Goal: Task Accomplishment & Management: Manage account settings

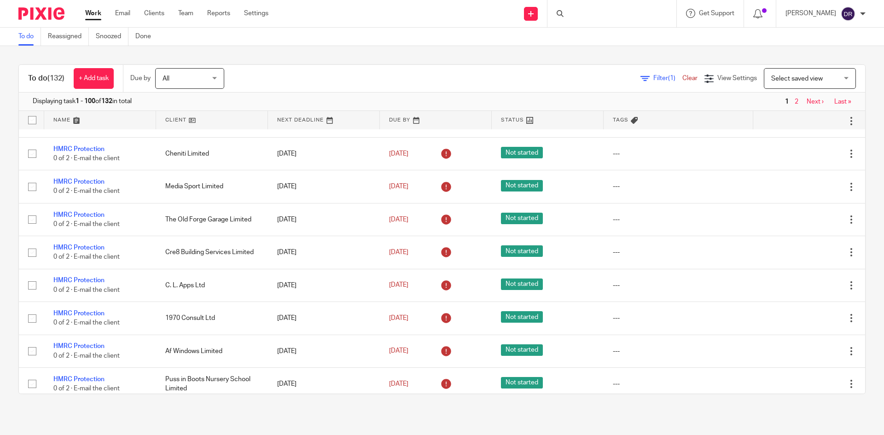
scroll to position [46, 0]
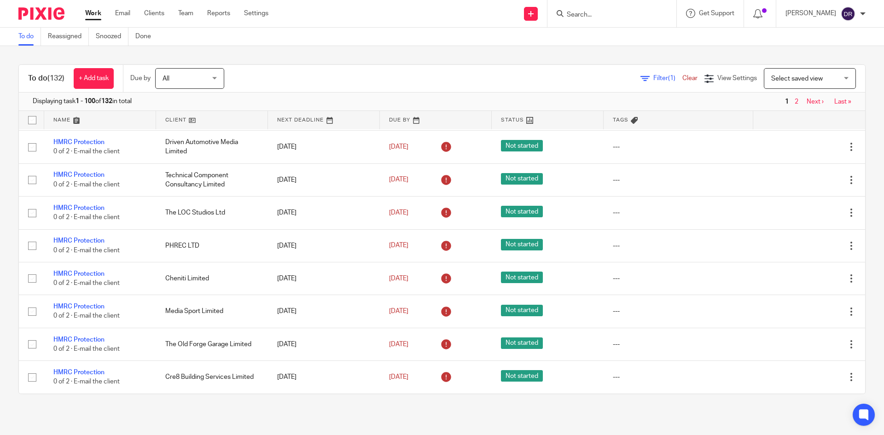
click at [616, 18] on input "Search" at bounding box center [607, 15] width 83 height 8
type input "gibbs"
click button "submit" at bounding box center [0, 0] width 0 height 0
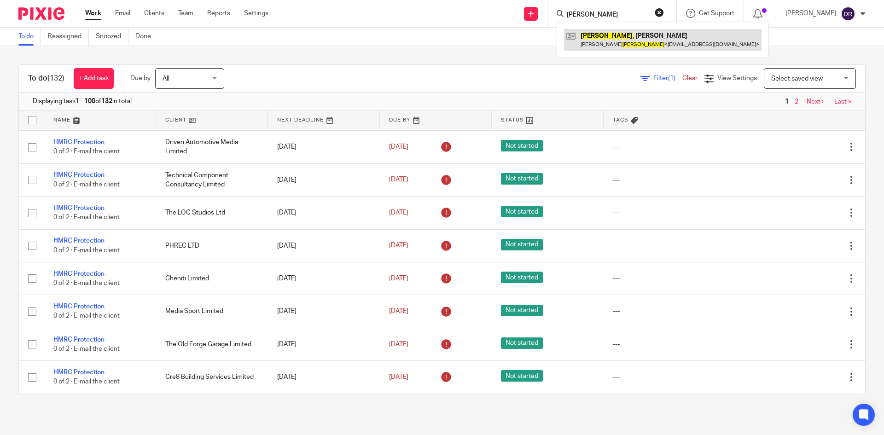
click at [635, 35] on link at bounding box center [662, 39] width 197 height 21
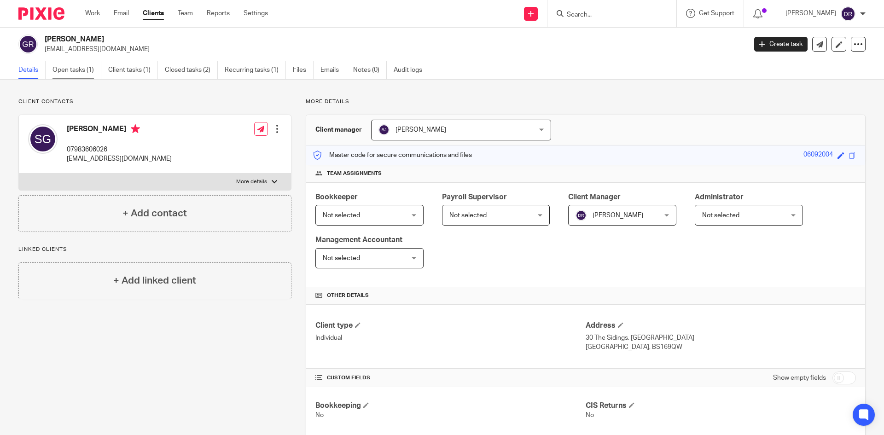
click at [78, 70] on link "Open tasks (1)" at bounding box center [76, 70] width 49 height 18
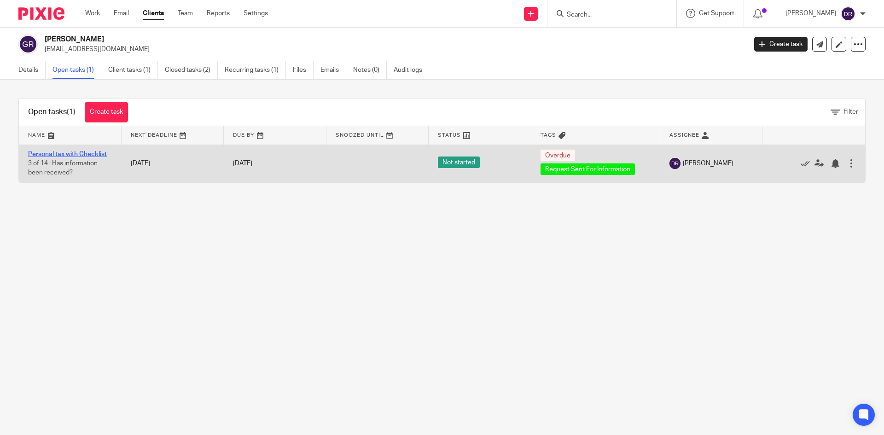
click at [89, 154] on link "Personal tax with Checklist" at bounding box center [67, 154] width 79 height 6
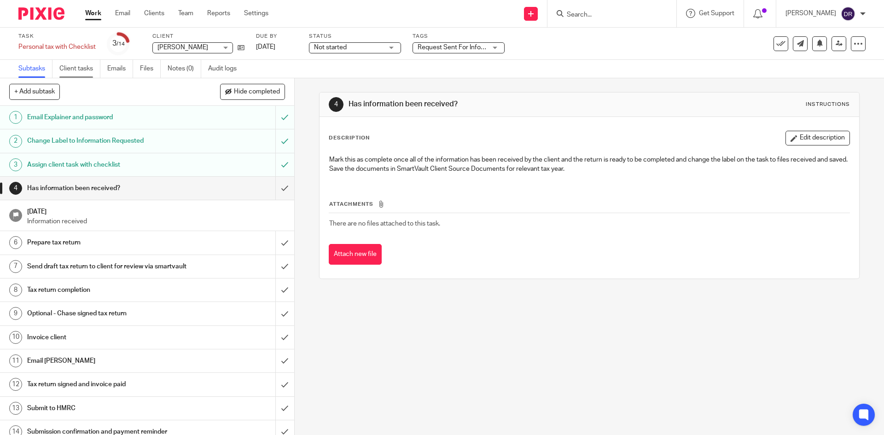
click at [78, 68] on link "Client tasks" at bounding box center [79, 69] width 41 height 18
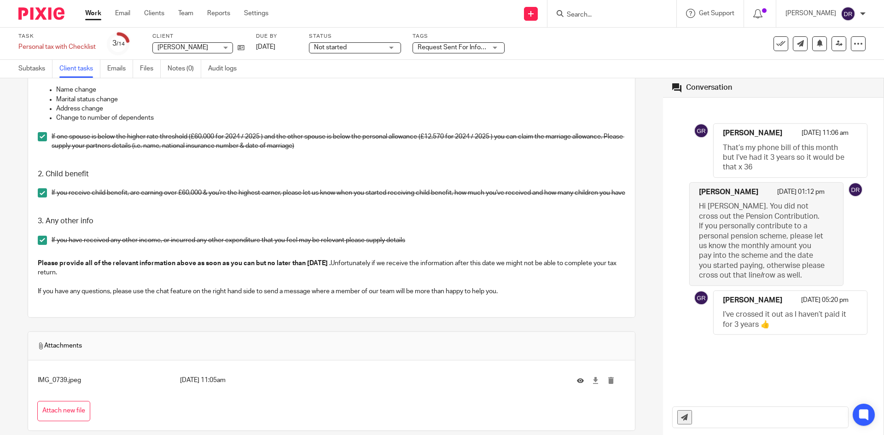
scroll to position [1204, 0]
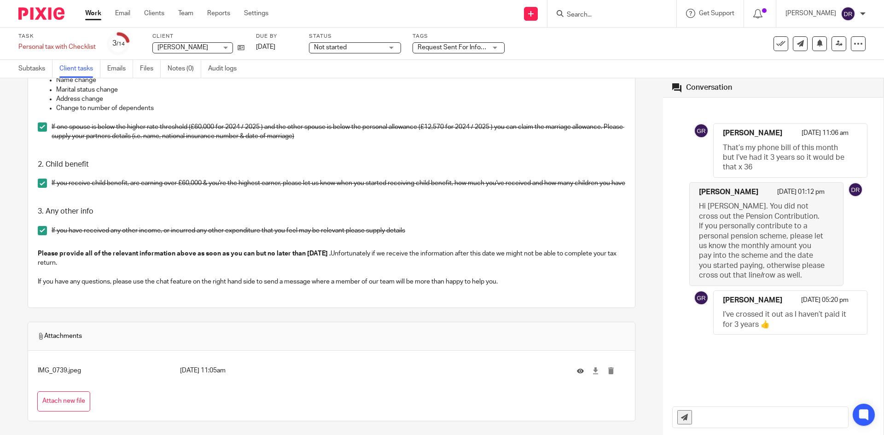
click at [710, 419] on input "text" at bounding box center [771, 417] width 151 height 21
type input "Thank you, Stan. As per our discussion yesterday, please provide us with your P…"
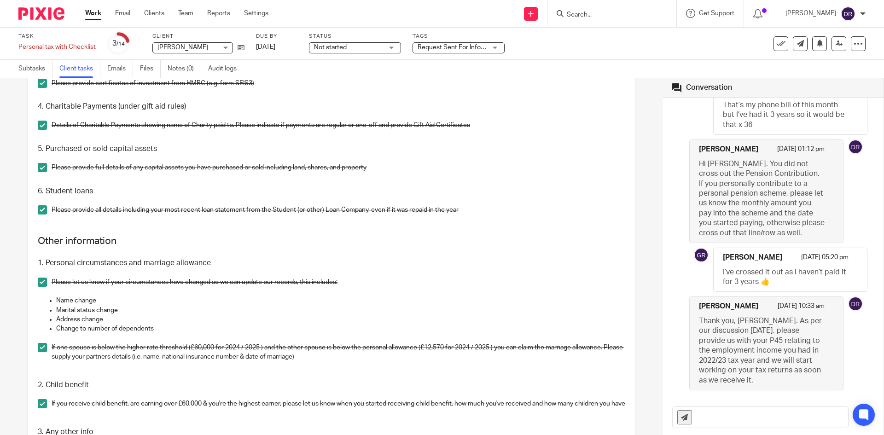
scroll to position [743, 0]
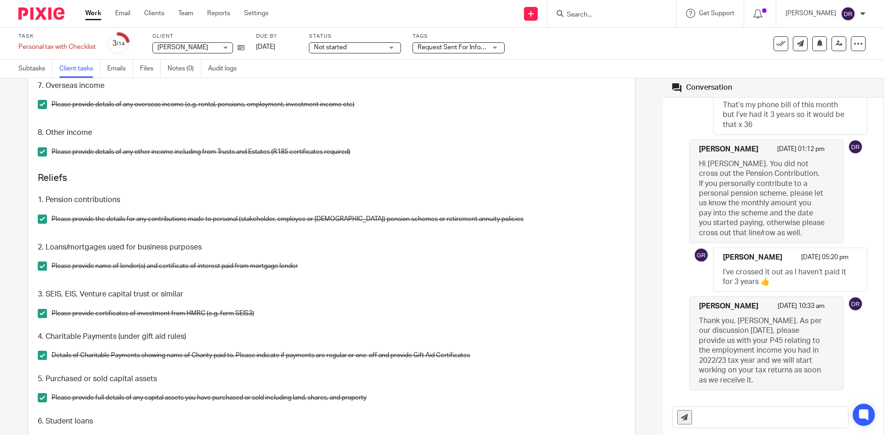
click at [588, 11] on input "Search" at bounding box center [607, 15] width 83 height 8
click at [587, 14] on input "Search" at bounding box center [607, 15] width 83 height 8
click at [94, 13] on link "Work" at bounding box center [93, 13] width 16 height 9
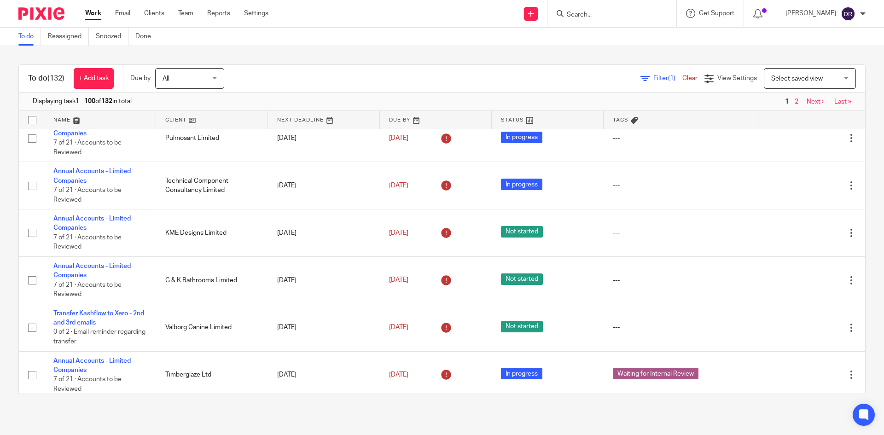
scroll to position [552, 0]
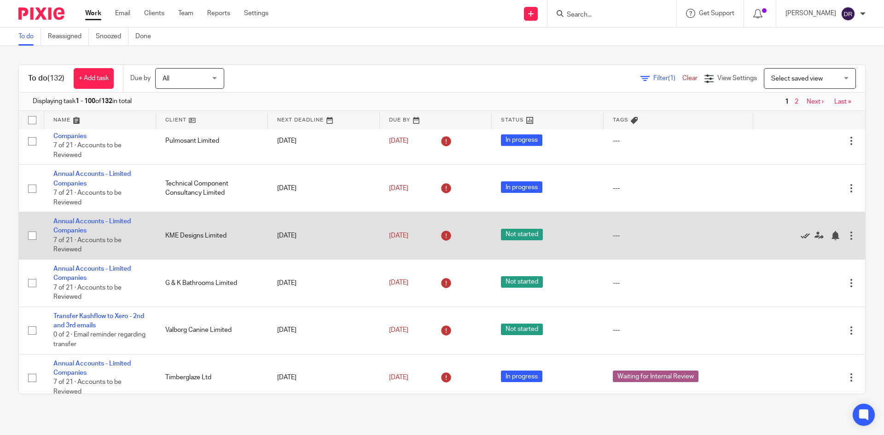
click at [800, 235] on icon at bounding box center [804, 235] width 9 height 9
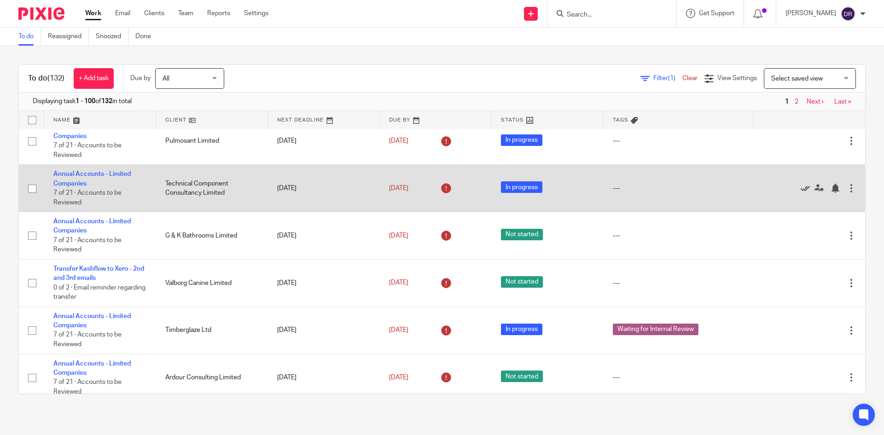
click at [800, 187] on icon at bounding box center [804, 188] width 9 height 9
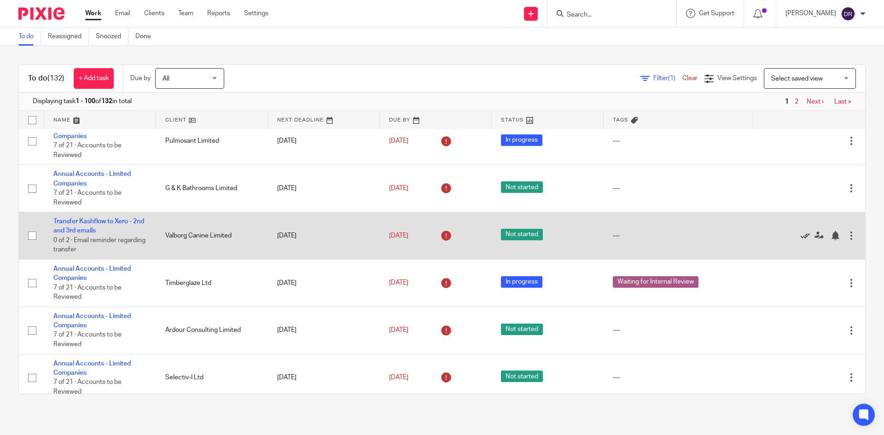
click at [800, 237] on icon at bounding box center [804, 235] width 9 height 9
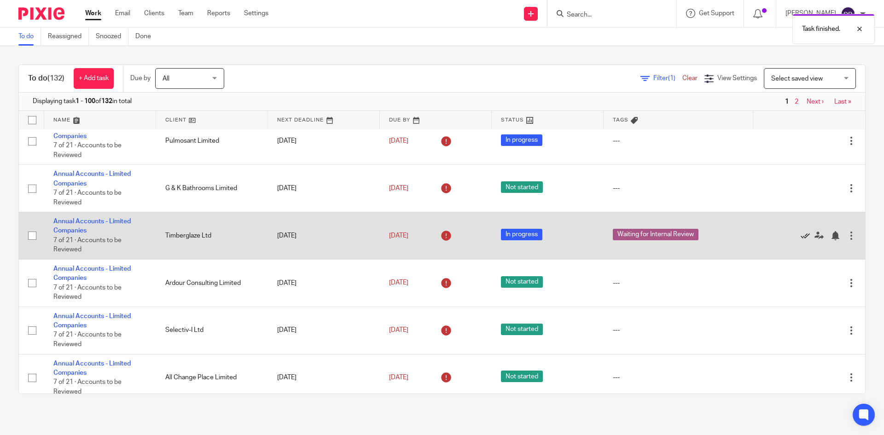
scroll to position [506, 0]
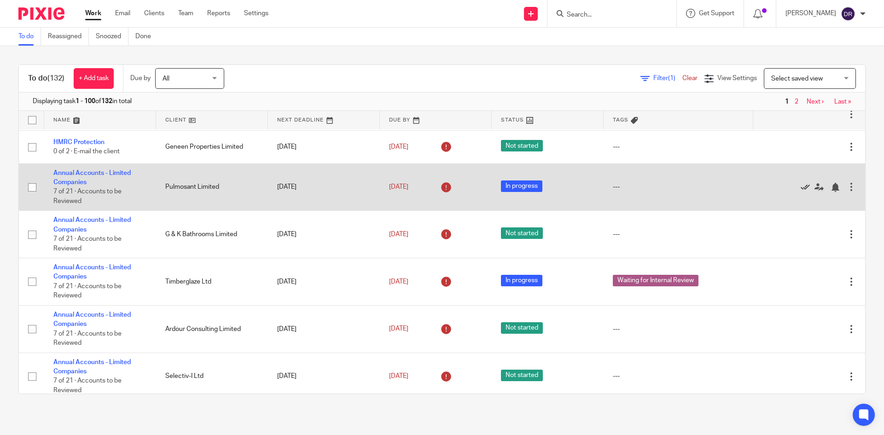
click at [800, 187] on icon at bounding box center [804, 187] width 9 height 9
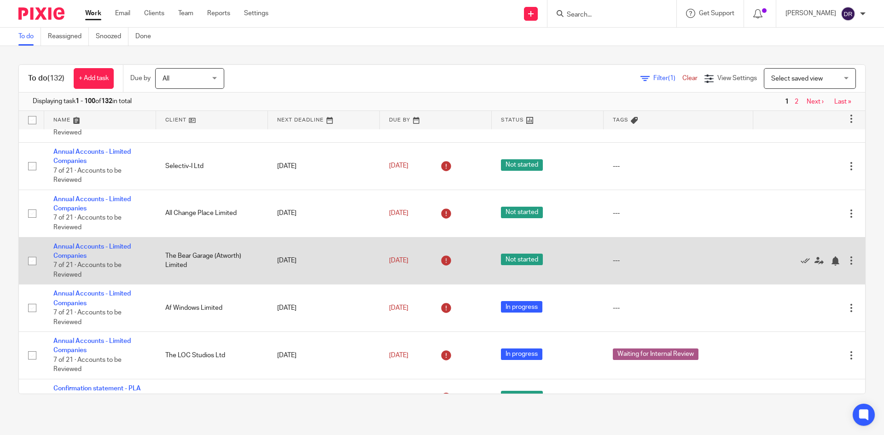
scroll to position [690, 0]
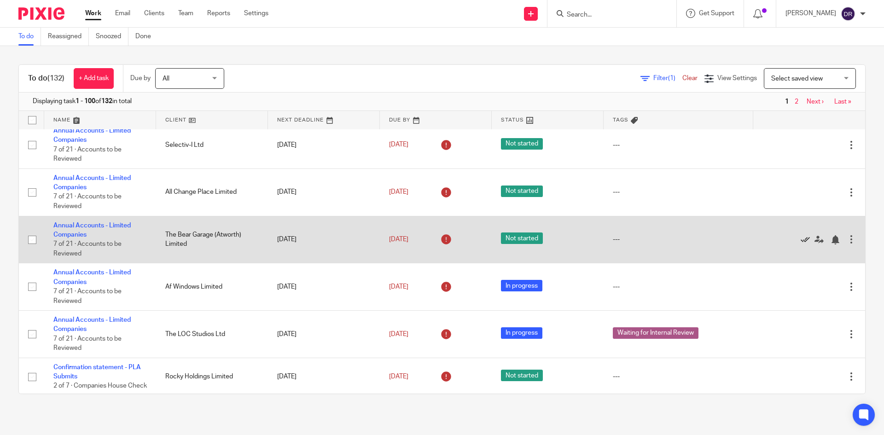
click at [800, 239] on icon at bounding box center [804, 239] width 9 height 9
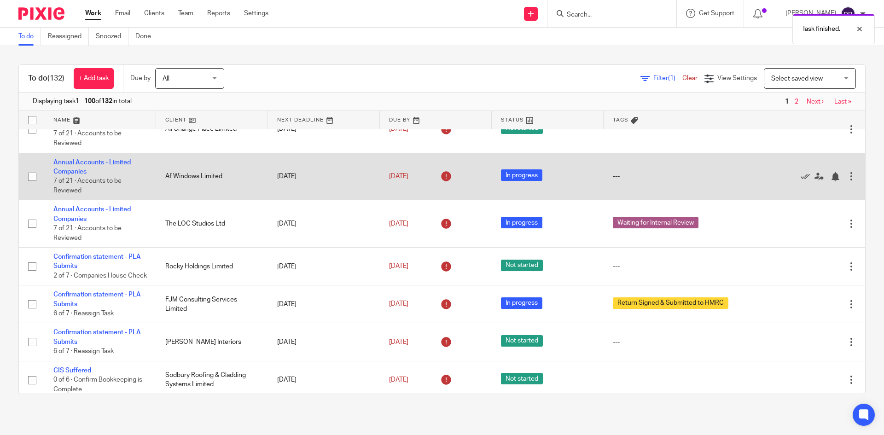
scroll to position [782, 0]
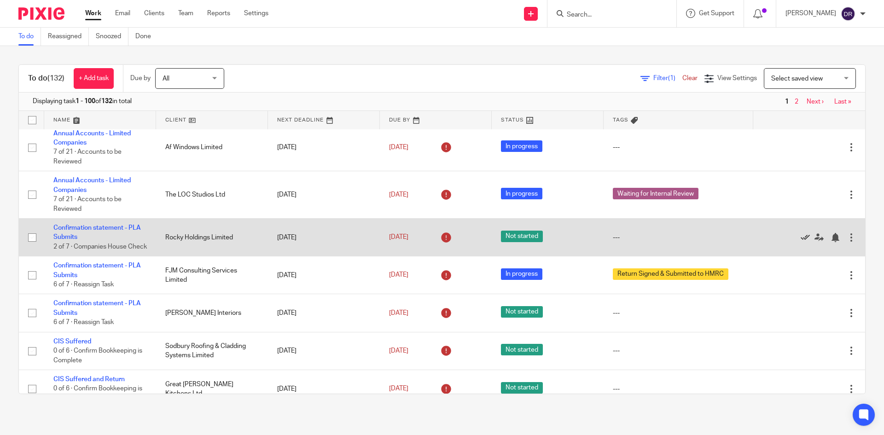
click at [800, 242] on icon at bounding box center [804, 237] width 9 height 9
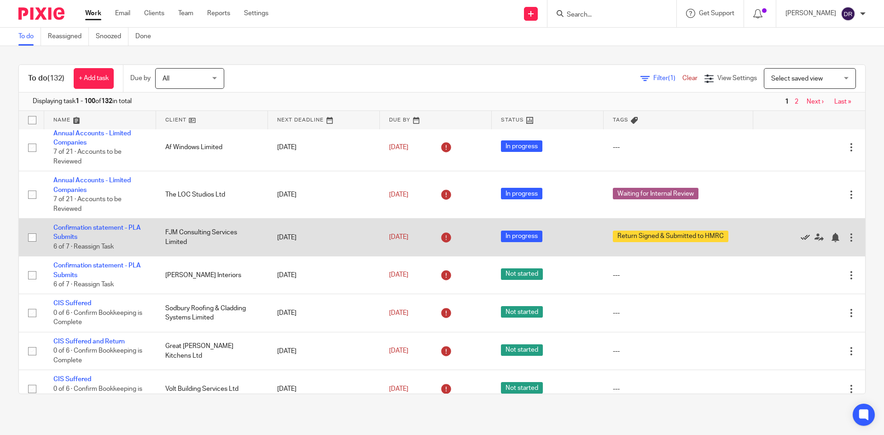
click at [800, 238] on icon at bounding box center [804, 237] width 9 height 9
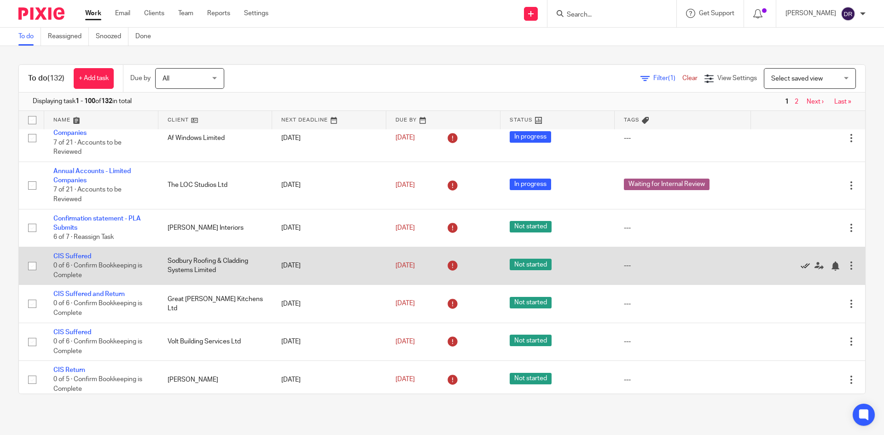
click at [800, 271] on icon at bounding box center [804, 265] width 9 height 9
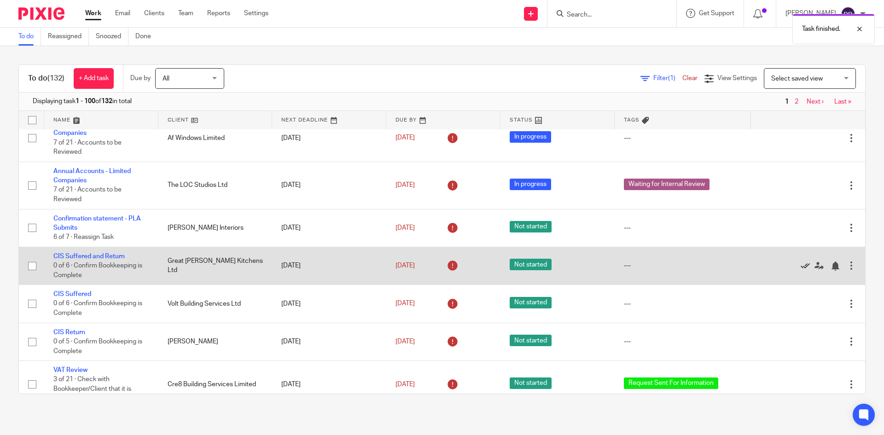
click at [800, 271] on icon at bounding box center [804, 265] width 9 height 9
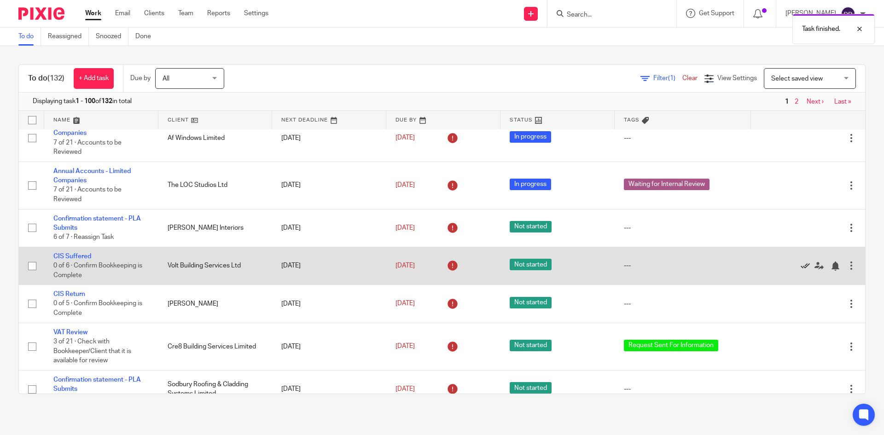
click at [800, 271] on icon at bounding box center [804, 265] width 9 height 9
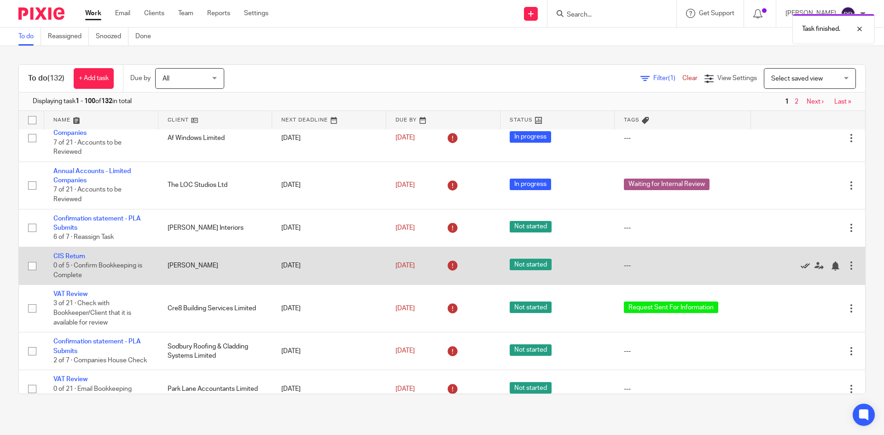
click at [800, 271] on icon at bounding box center [804, 265] width 9 height 9
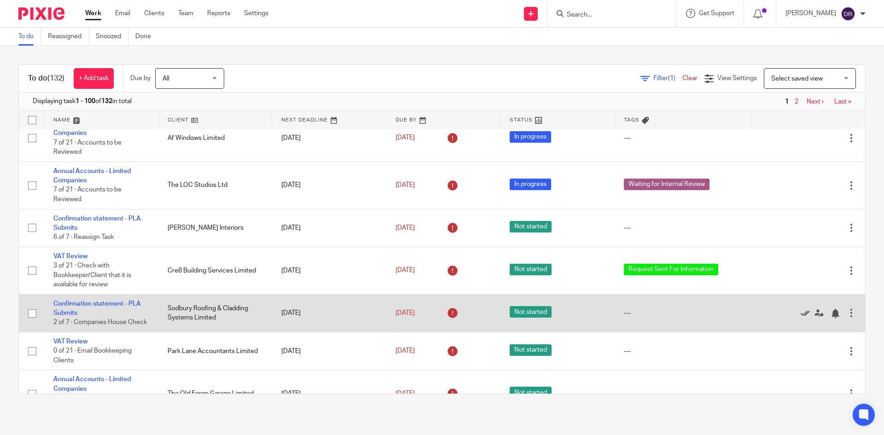
click at [800, 318] on icon at bounding box center [804, 313] width 9 height 9
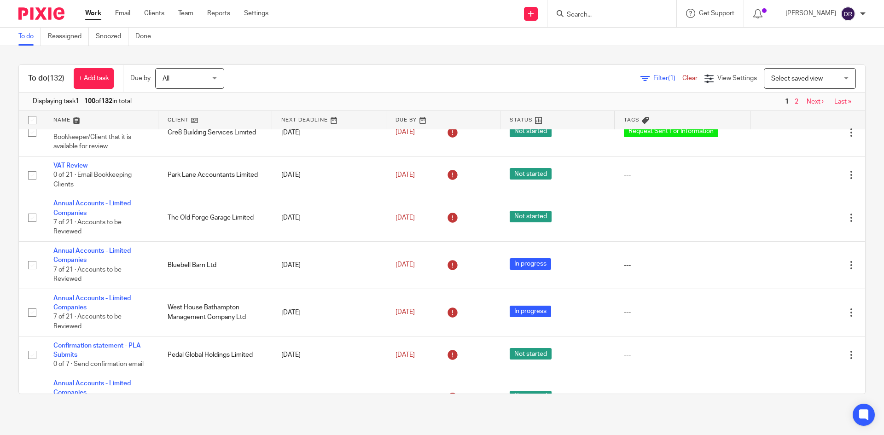
scroll to position [966, 0]
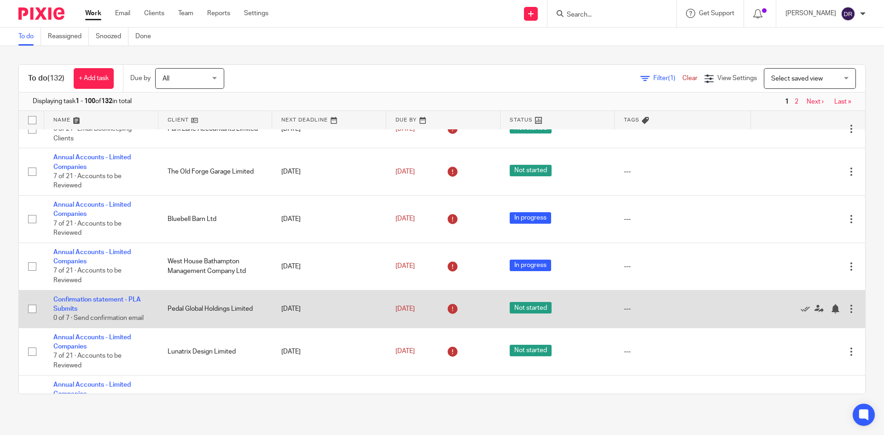
click at [846, 313] on div at bounding box center [850, 308] width 9 height 9
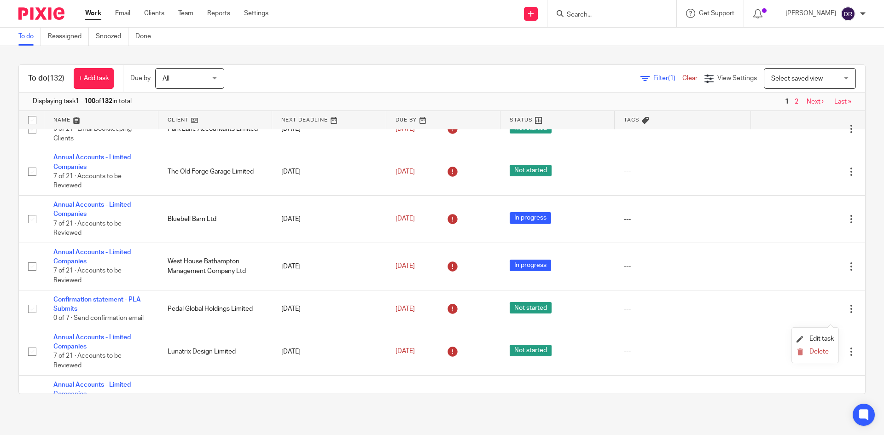
click at [855, 318] on div "To do (132) + Add task Due by All All [DATE] [DATE] This week Next week This mo…" at bounding box center [442, 229] width 884 height 366
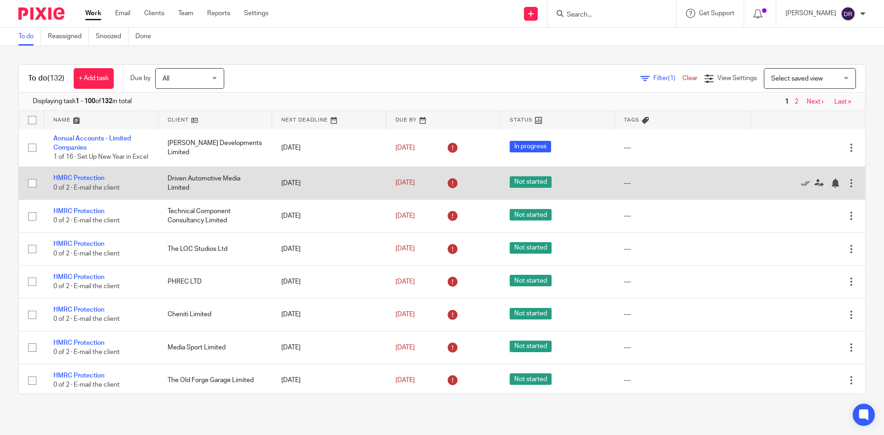
scroll to position [0, 0]
